Goal: Task Accomplishment & Management: Manage account settings

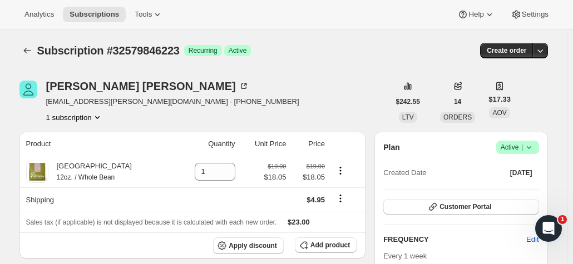
scroll to position [72, 0]
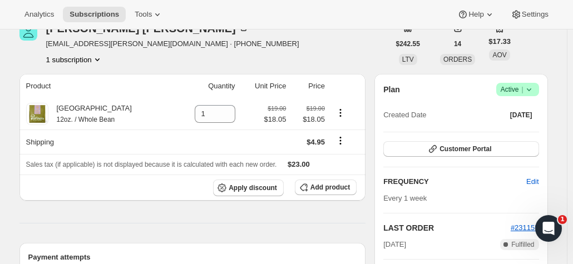
scroll to position [61, 0]
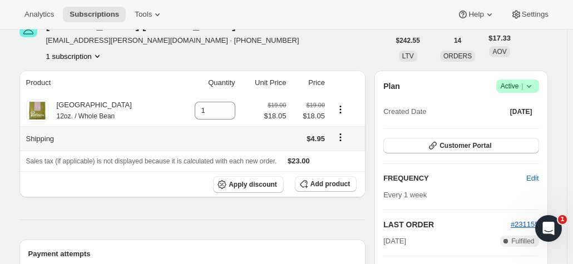
click at [338, 139] on icon "Shipping actions" at bounding box center [340, 137] width 11 height 11
click at [334, 160] on span "Edit shipping rate" at bounding box center [340, 159] width 56 height 8
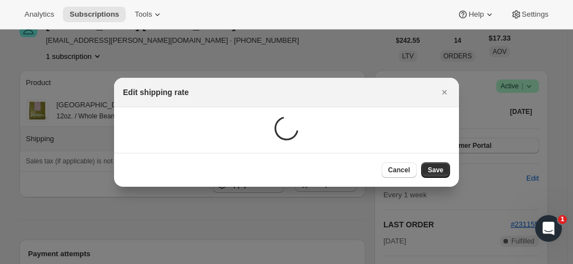
scroll to position [0, 0]
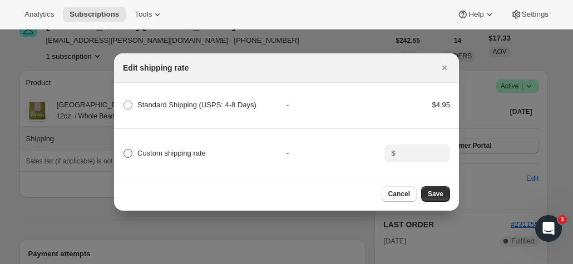
click at [132, 152] on span ":rn:" at bounding box center [128, 154] width 10 height 10
click at [124, 150] on input "Custom shipping rate" at bounding box center [124, 149] width 1 height 1
radio input "true"
click at [414, 151] on input ":rn:" at bounding box center [416, 154] width 34 height 18
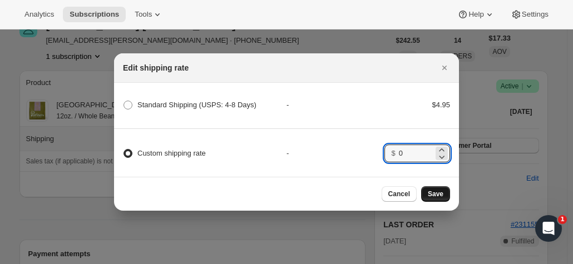
type input "0"
click at [433, 198] on span "Save" at bounding box center [436, 194] width 16 height 9
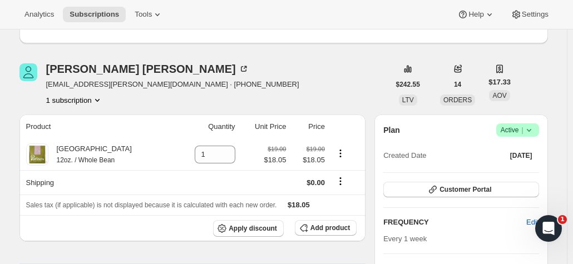
scroll to position [69, 0]
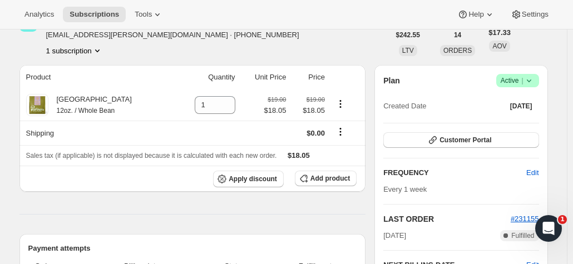
scroll to position [73, 0]
